Goal: Task Accomplishment & Management: Manage account settings

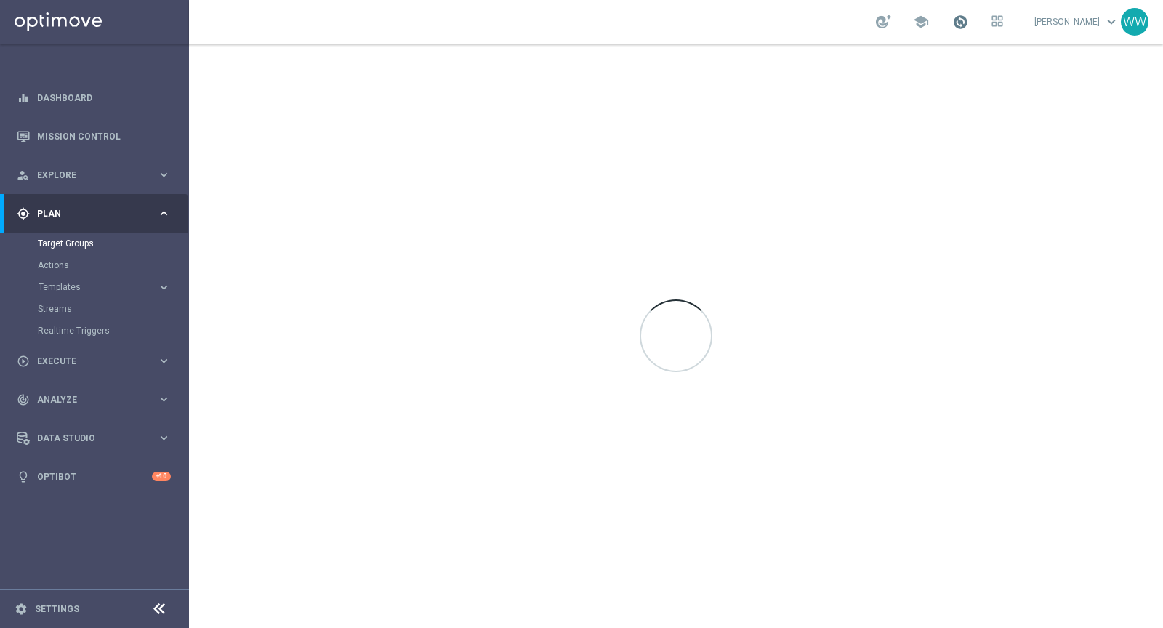
click at [965, 25] on span at bounding box center [960, 22] width 16 height 16
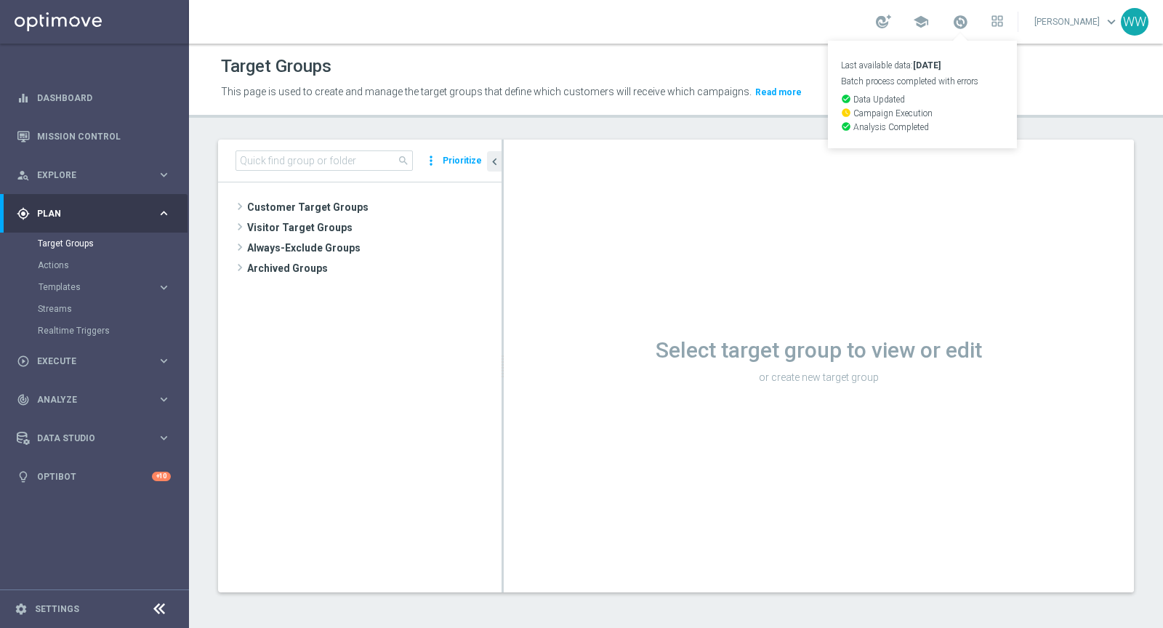
click at [849, 101] on icon "check_circle" at bounding box center [846, 99] width 10 height 10
click at [960, 19] on span at bounding box center [960, 22] width 16 height 16
click at [966, 25] on span at bounding box center [960, 22] width 16 height 16
click at [964, 23] on span at bounding box center [960, 22] width 16 height 16
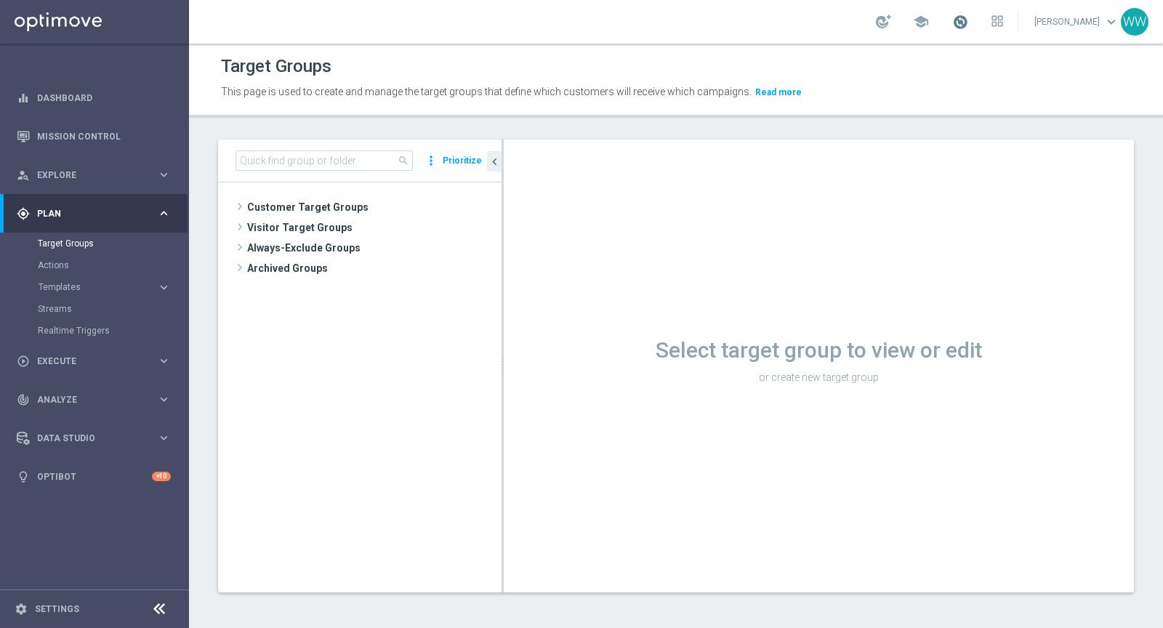
click at [964, 23] on span at bounding box center [960, 22] width 16 height 16
click at [962, 19] on span at bounding box center [960, 22] width 16 height 16
